Goal: Navigation & Orientation: Find specific page/section

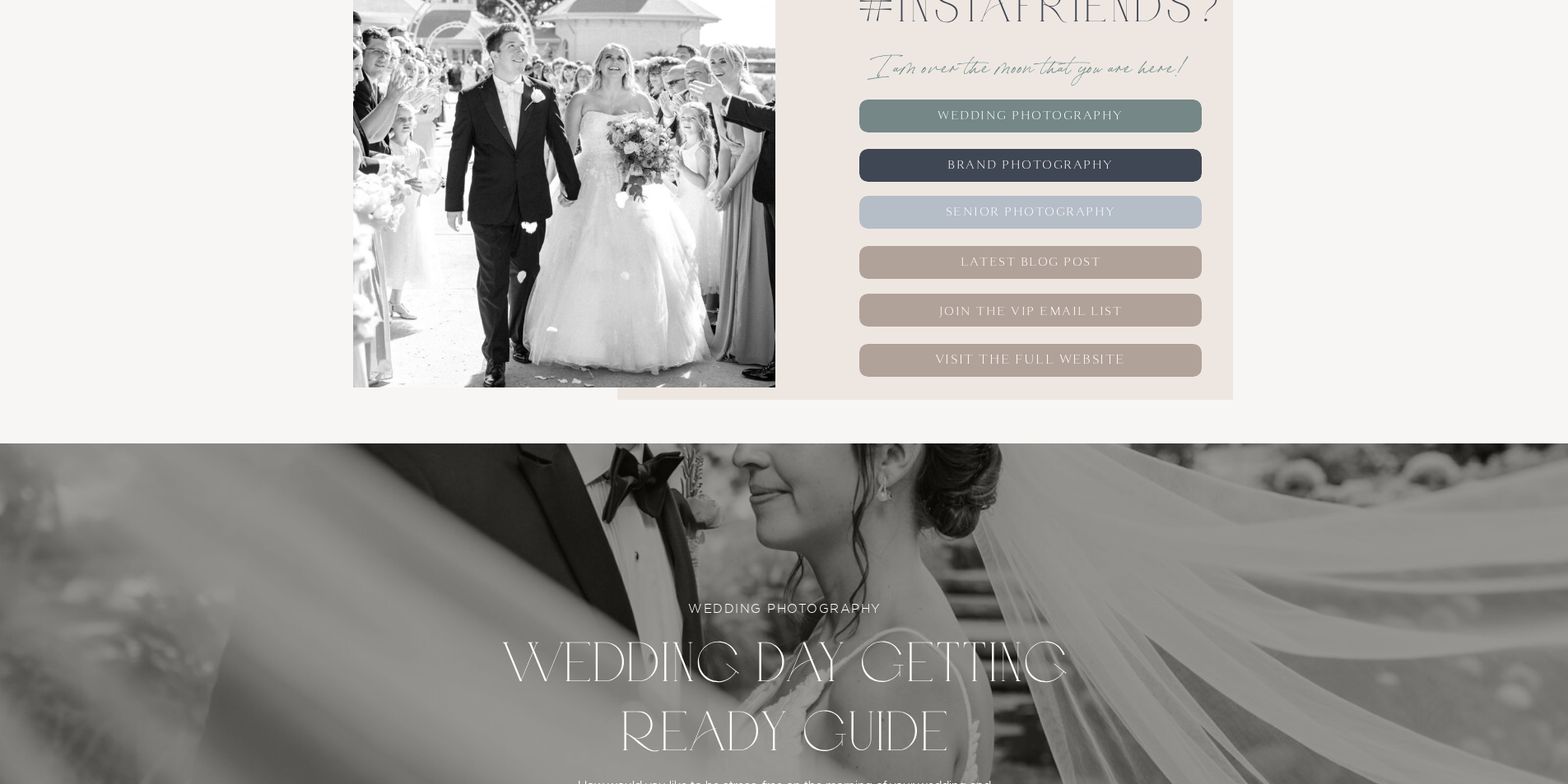
scroll to position [576, 0]
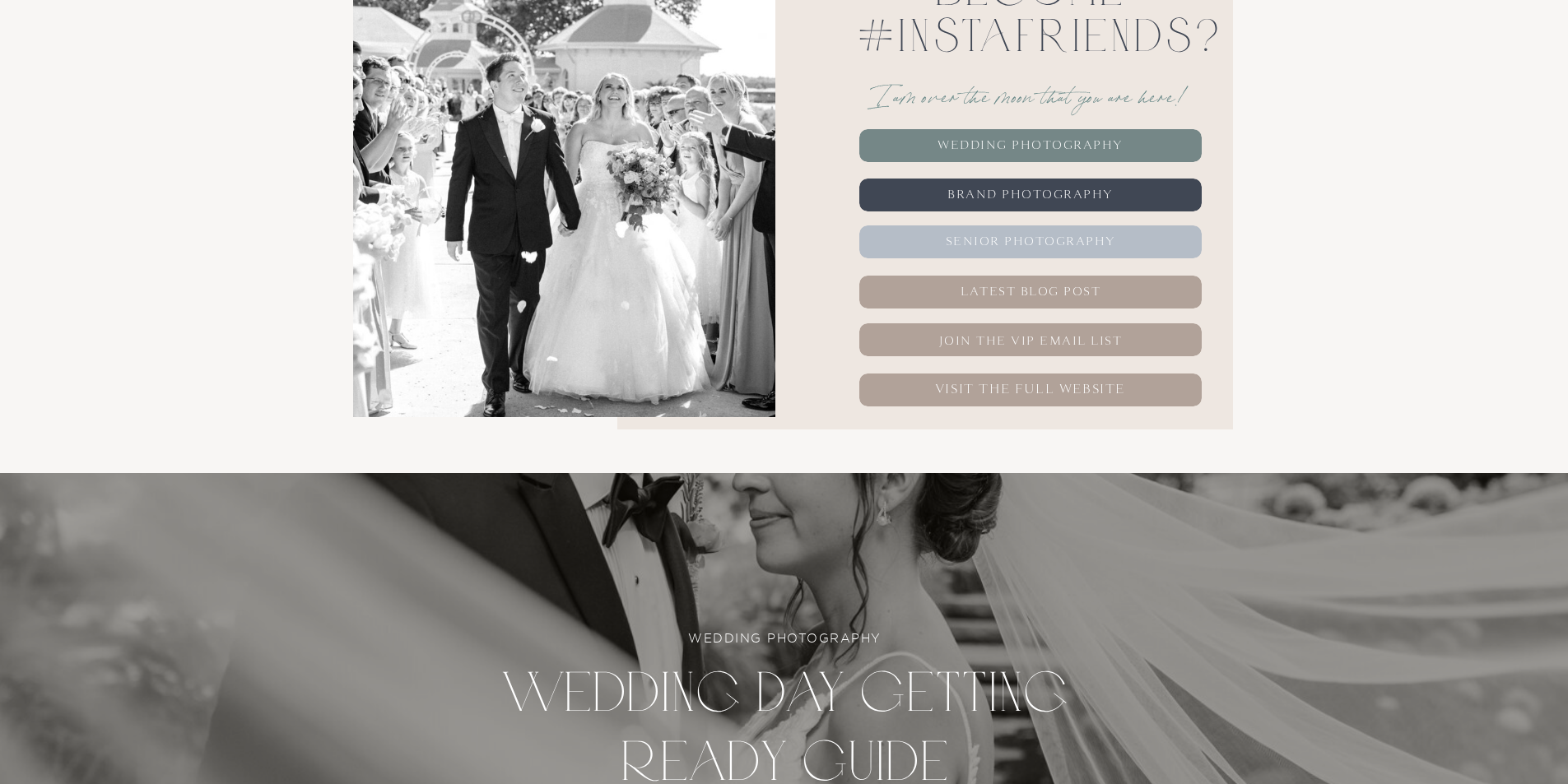
click at [1057, 139] on nav "Wedding PHotography" at bounding box center [1030, 146] width 211 height 33
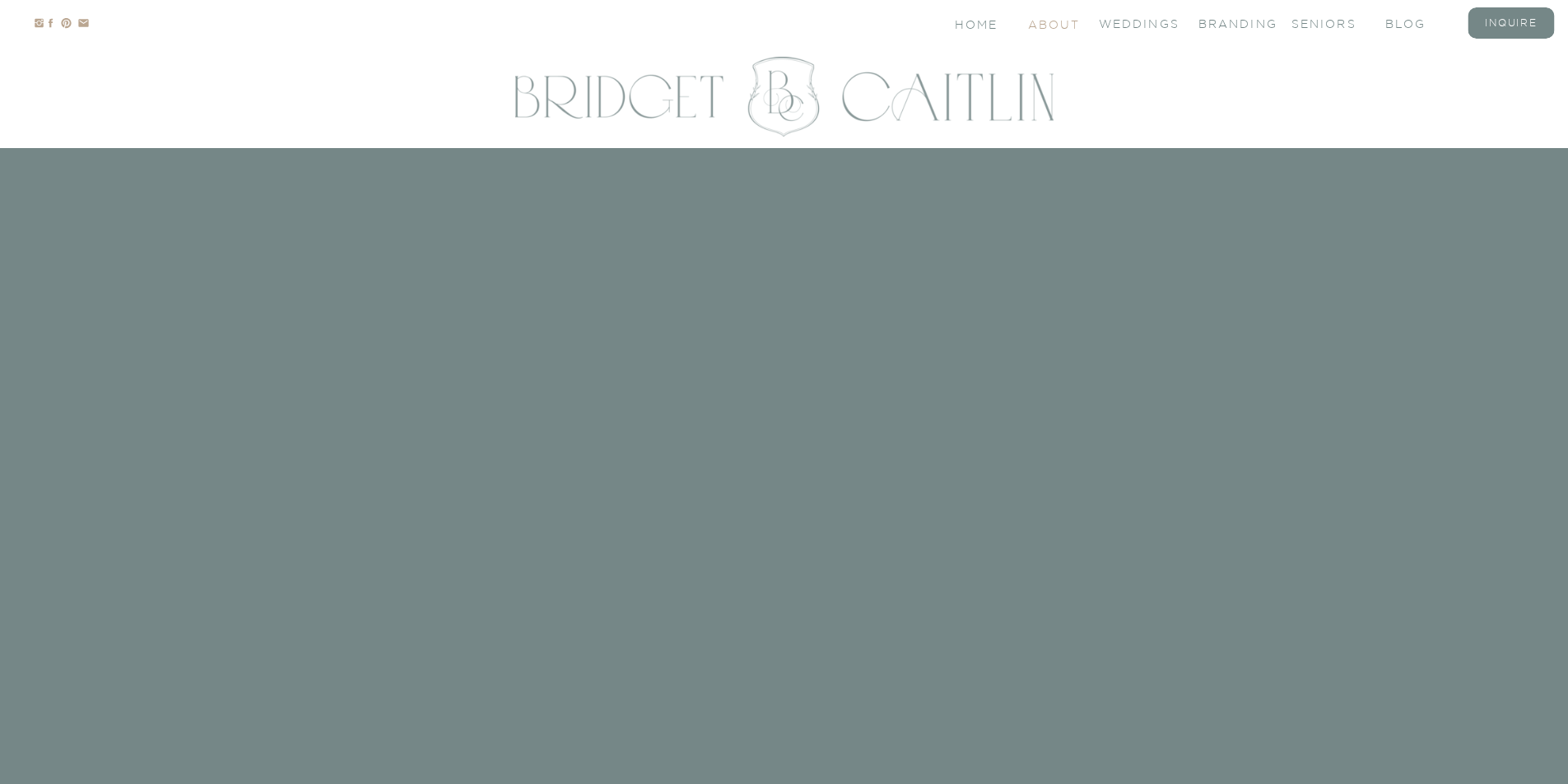
click at [1038, 26] on nav "About" at bounding box center [1053, 23] width 50 height 14
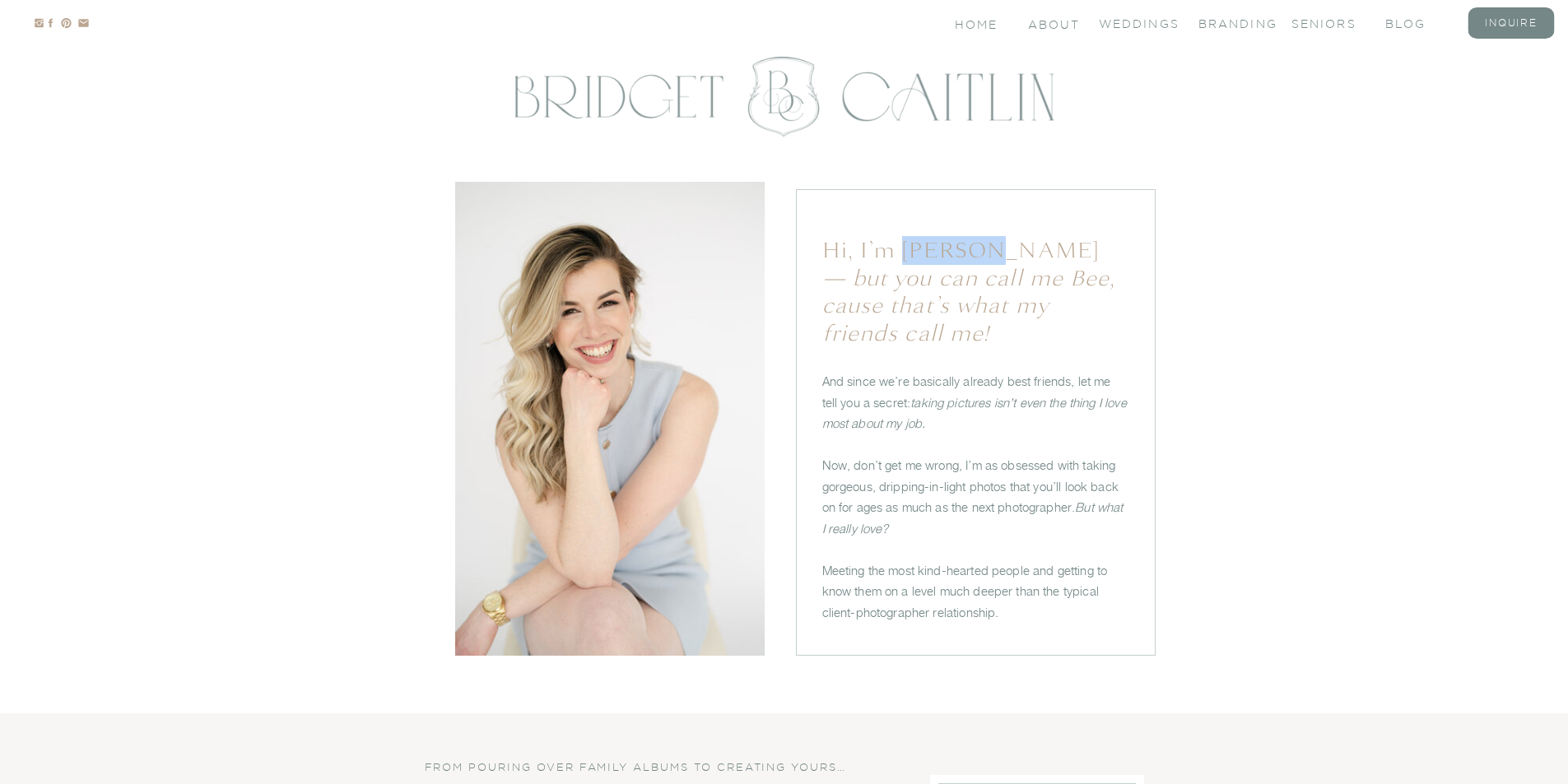
drag, startPoint x: 902, startPoint y: 248, endPoint x: 977, endPoint y: 248, distance: 75.0
click at [977, 248] on h1 "Hi, I’m Bridget — but you can call me Bee, cause that’s what my friends call me!" at bounding box center [971, 280] width 298 height 86
copy h1 "Bridget"
